Goal: Task Accomplishment & Management: Manage account settings

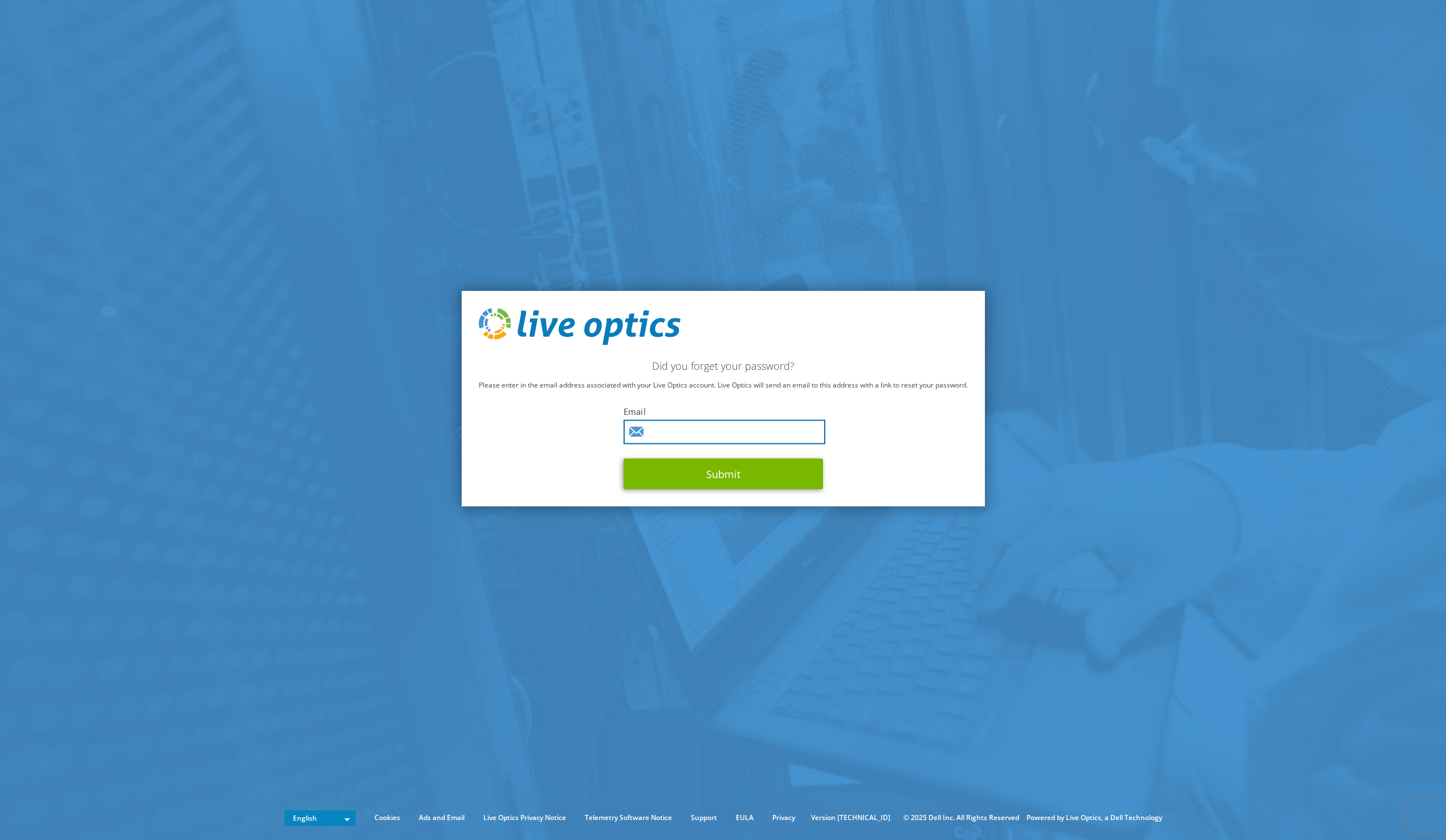
click at [660, 433] on input "text" at bounding box center [724, 432] width 201 height 25
paste input "telman@ateshgah.com"
type input "telman@ateshgah.com"
click at [631, 475] on button "Submit" at bounding box center [723, 473] width 200 height 30
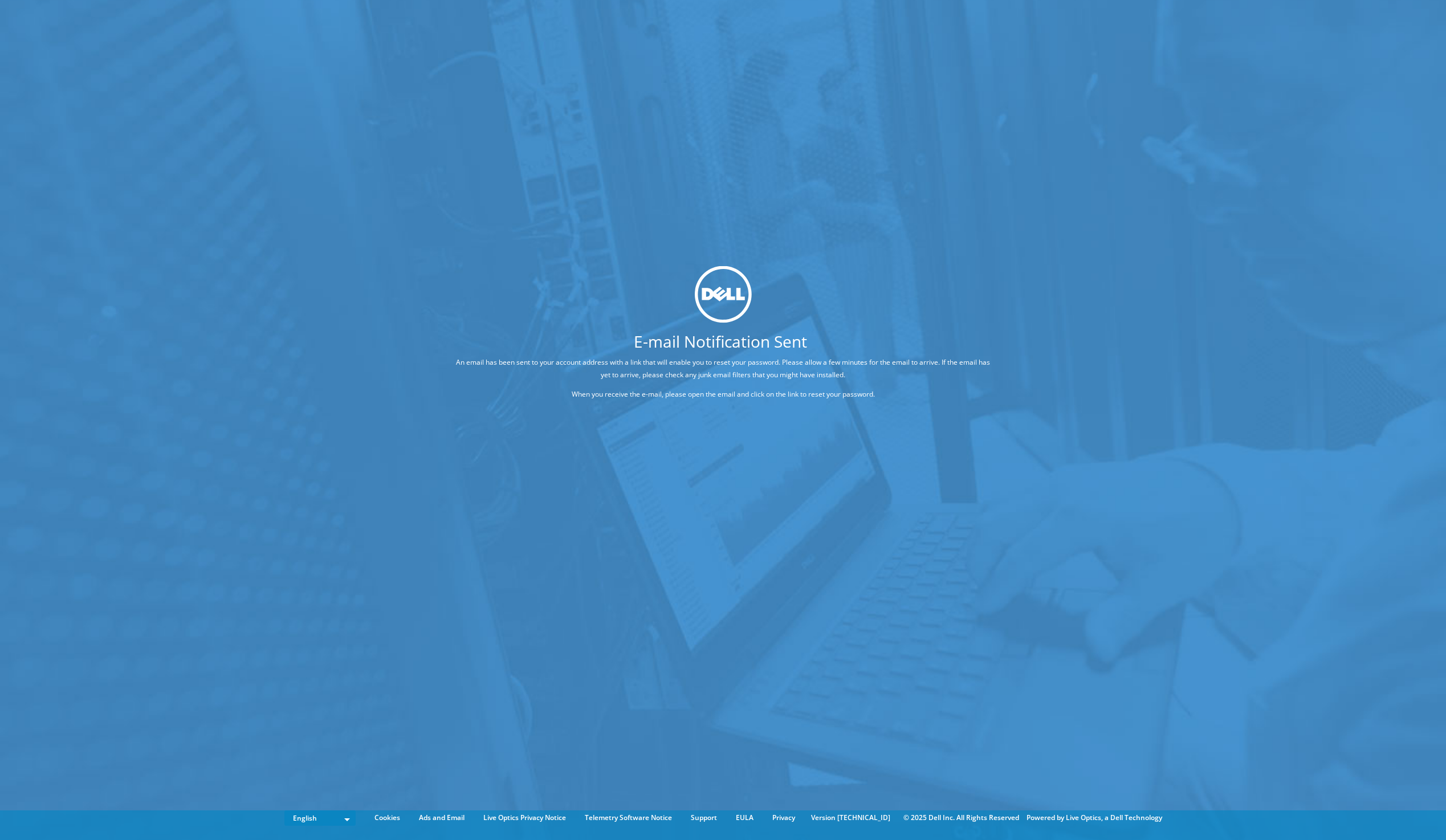
click at [677, 79] on div "E-mail Notification Sent An email has been sent to your account address with a …" at bounding box center [723, 403] width 1446 height 805
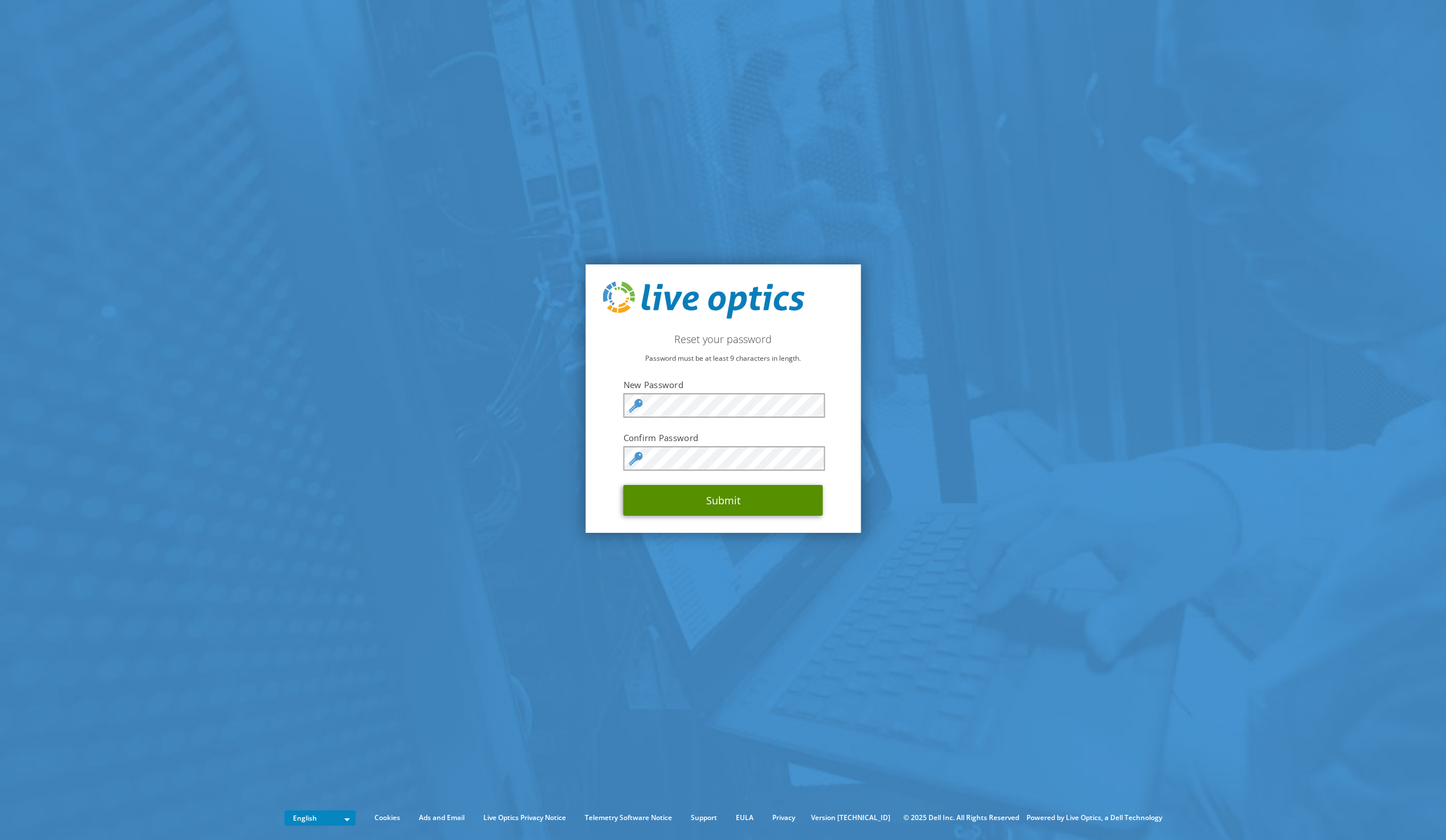
click at [715, 505] on button "Submit" at bounding box center [723, 500] width 200 height 30
